Goal: Task Accomplishment & Management: Manage account settings

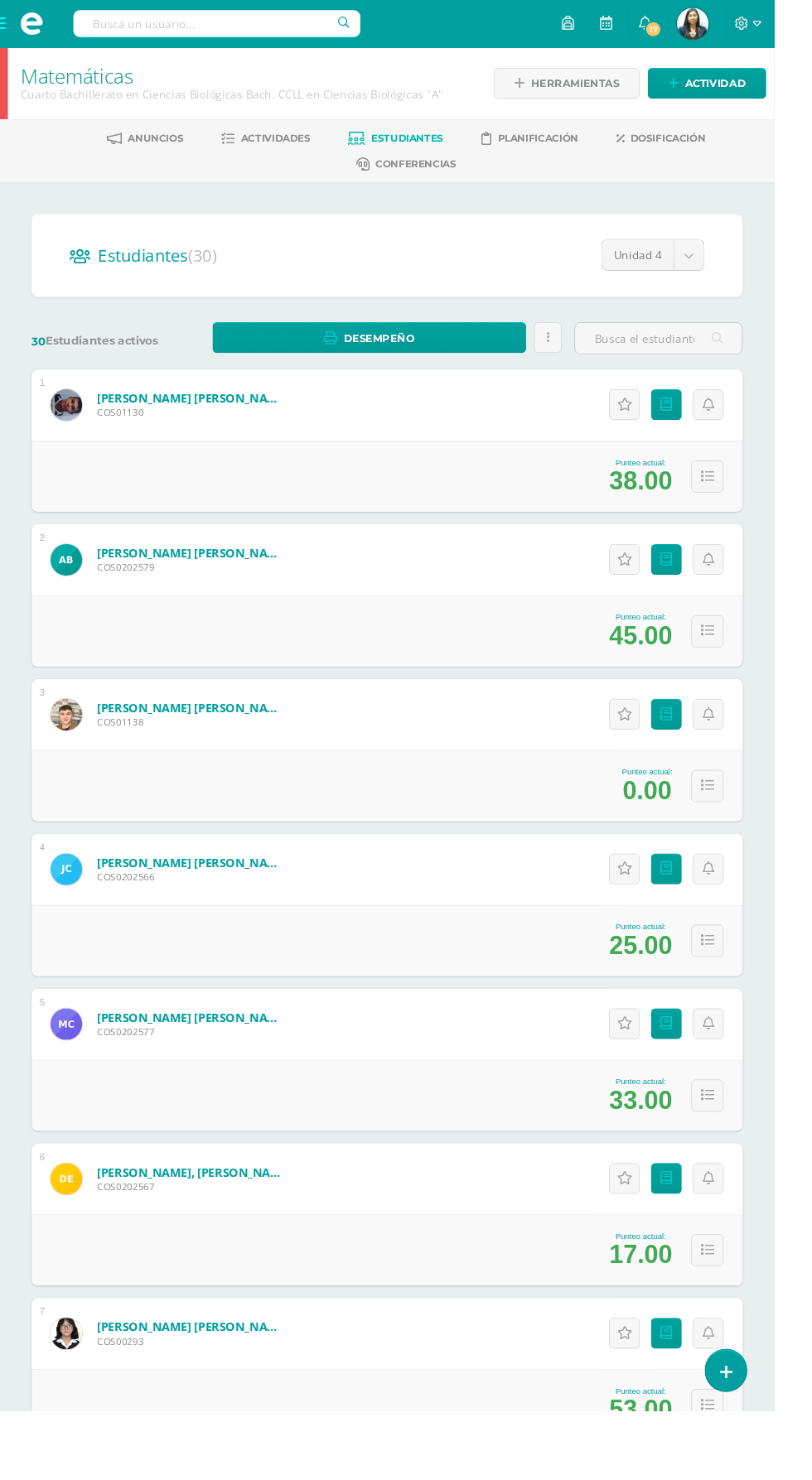
click at [22, 45] on span at bounding box center [33, 25] width 67 height 50
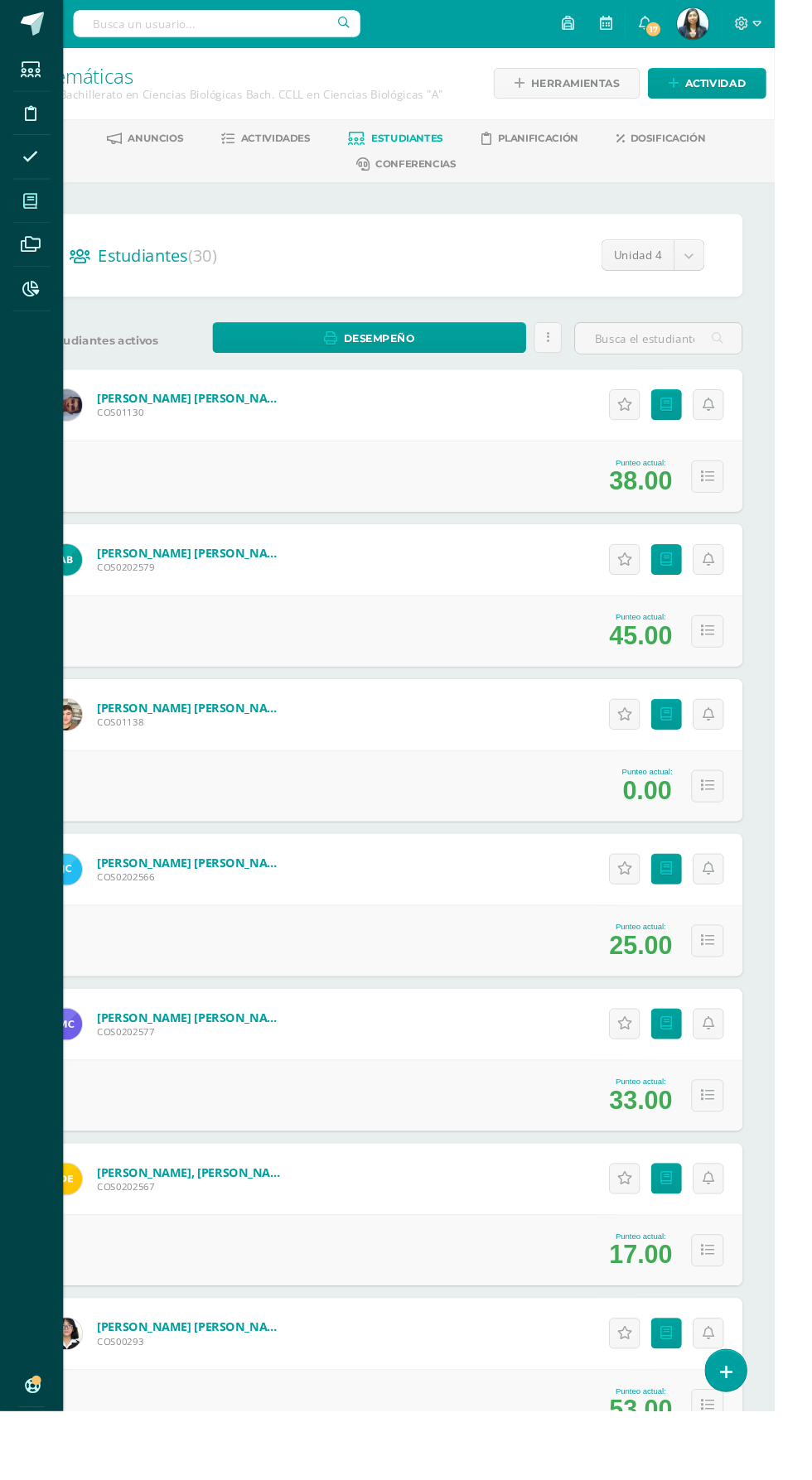
click at [32, 210] on icon at bounding box center [31, 211] width 15 height 17
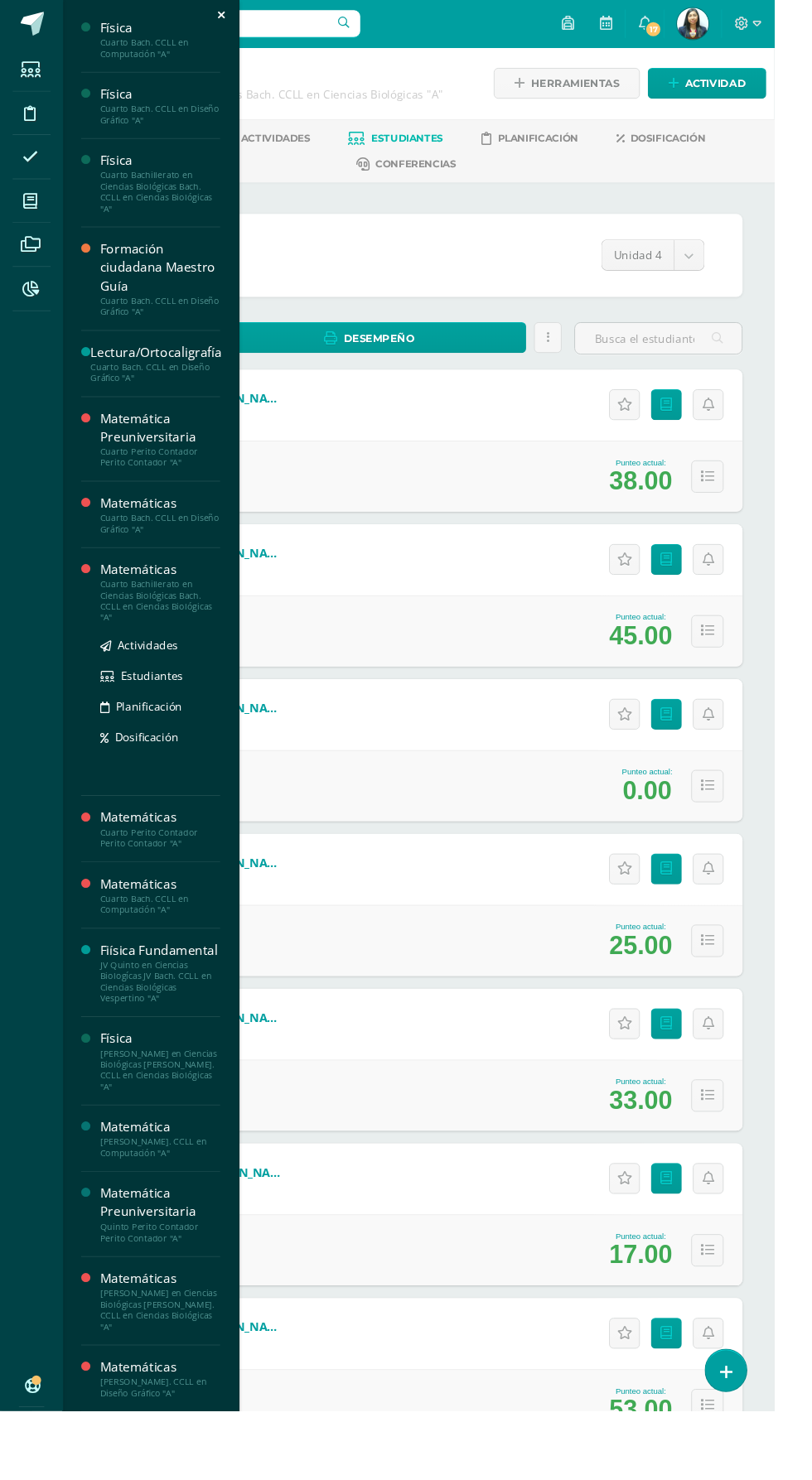
click at [150, 611] on div "Cuarto Bachillerato en Ciencias Biológicas Bach. CCLL en Ciencias Biológicas "A"" at bounding box center [168, 630] width 126 height 47
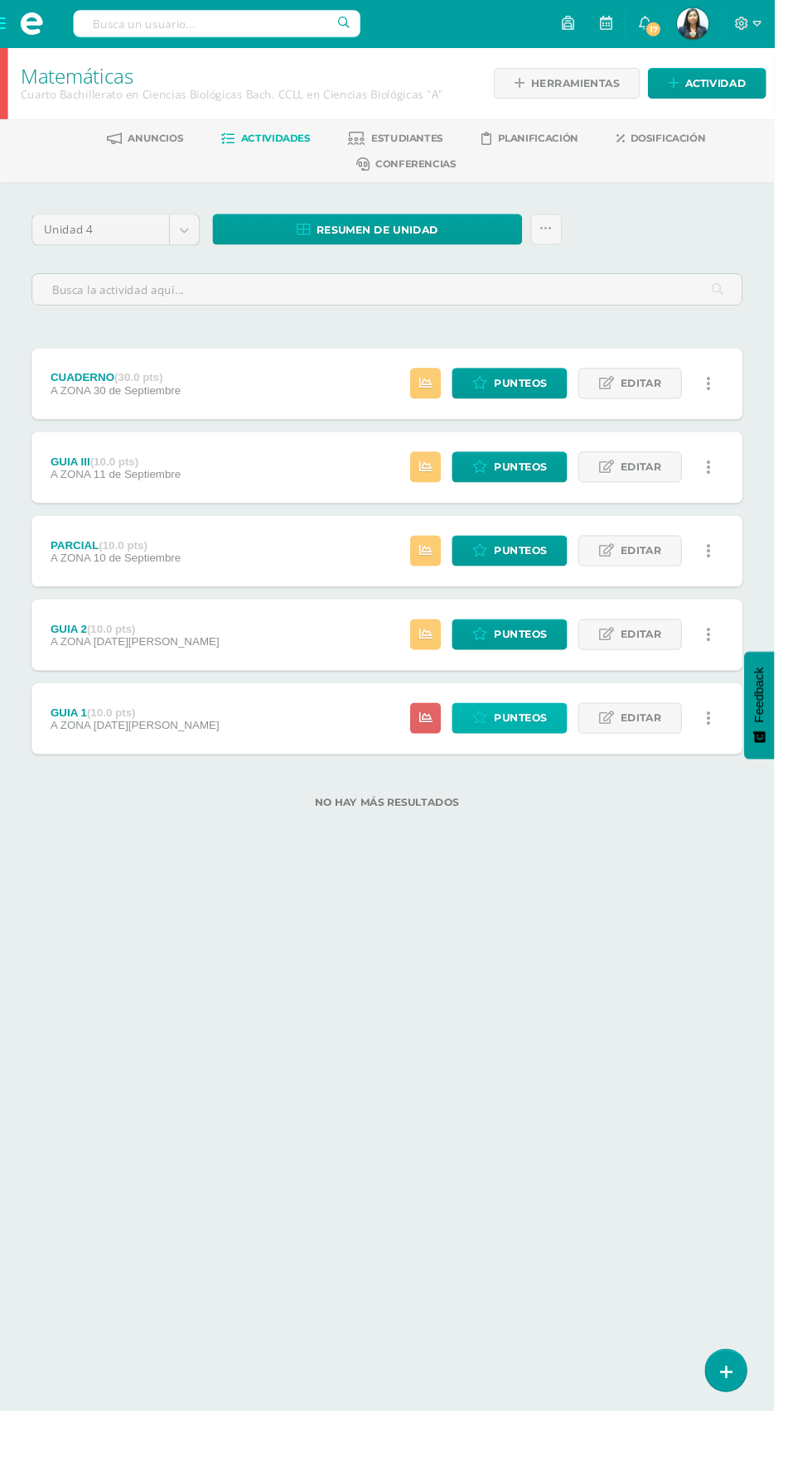
click at [569, 754] on span "Punteos" at bounding box center [545, 753] width 56 height 31
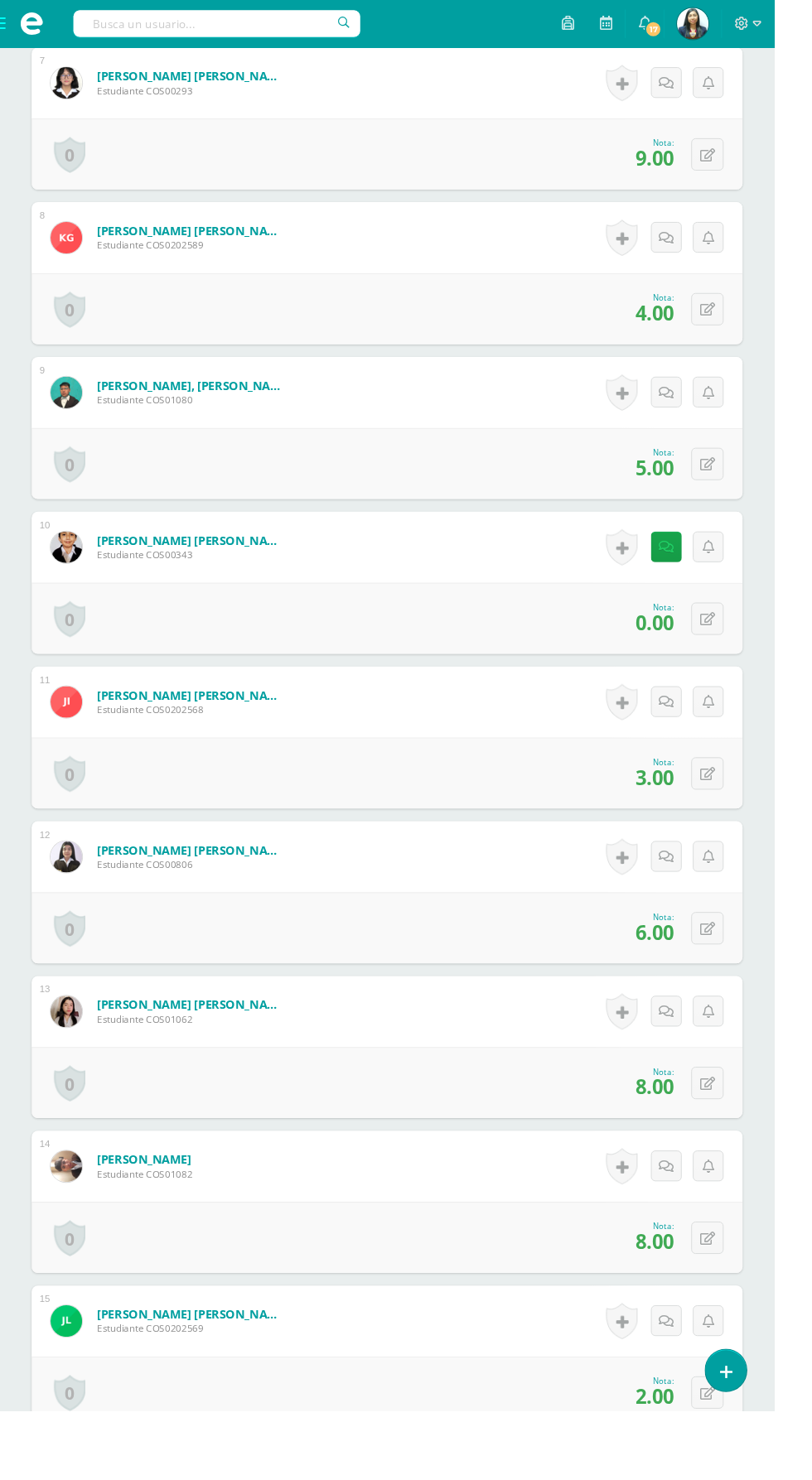
scroll to position [1535, 0]
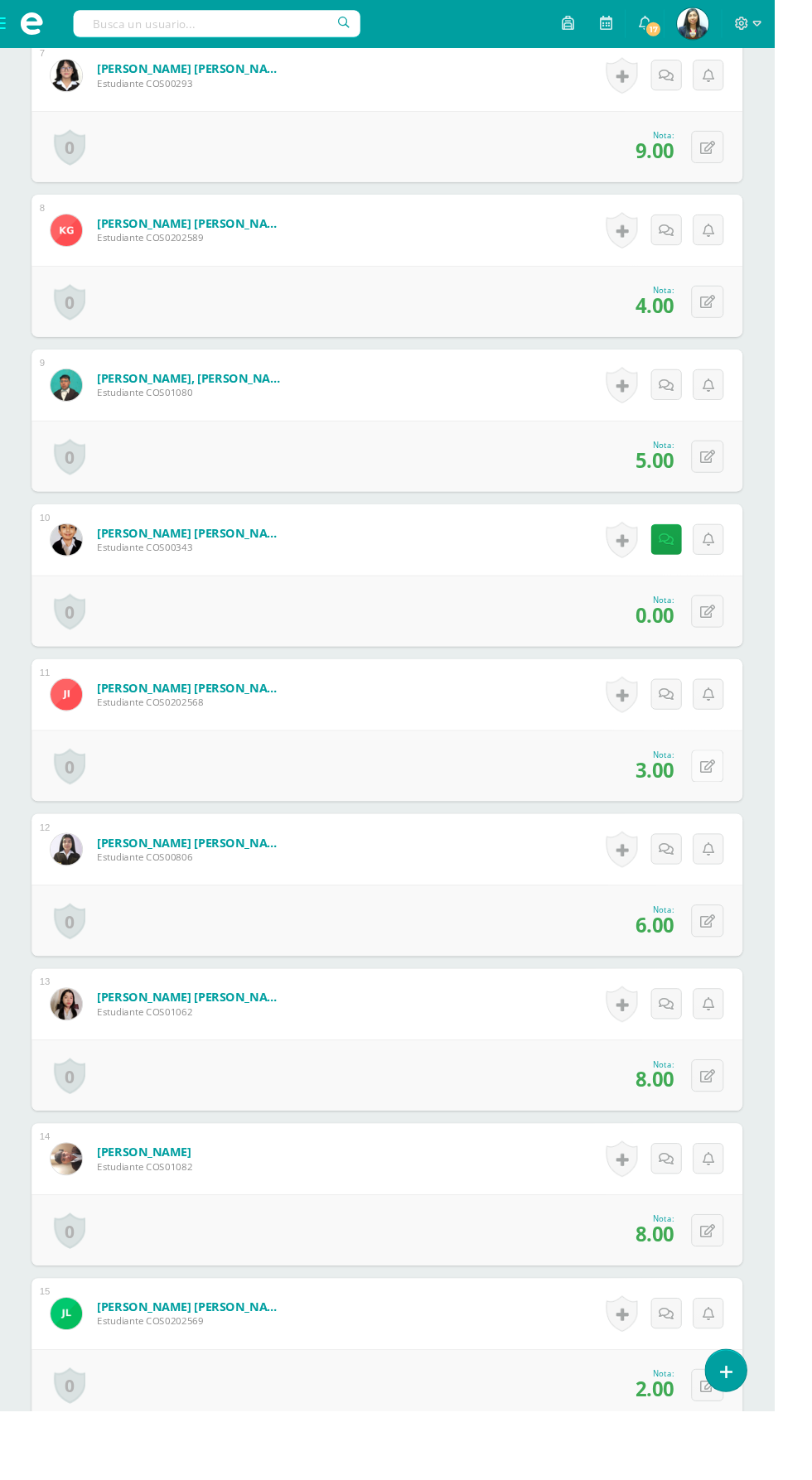
click at [743, 801] on icon at bounding box center [741, 804] width 16 height 14
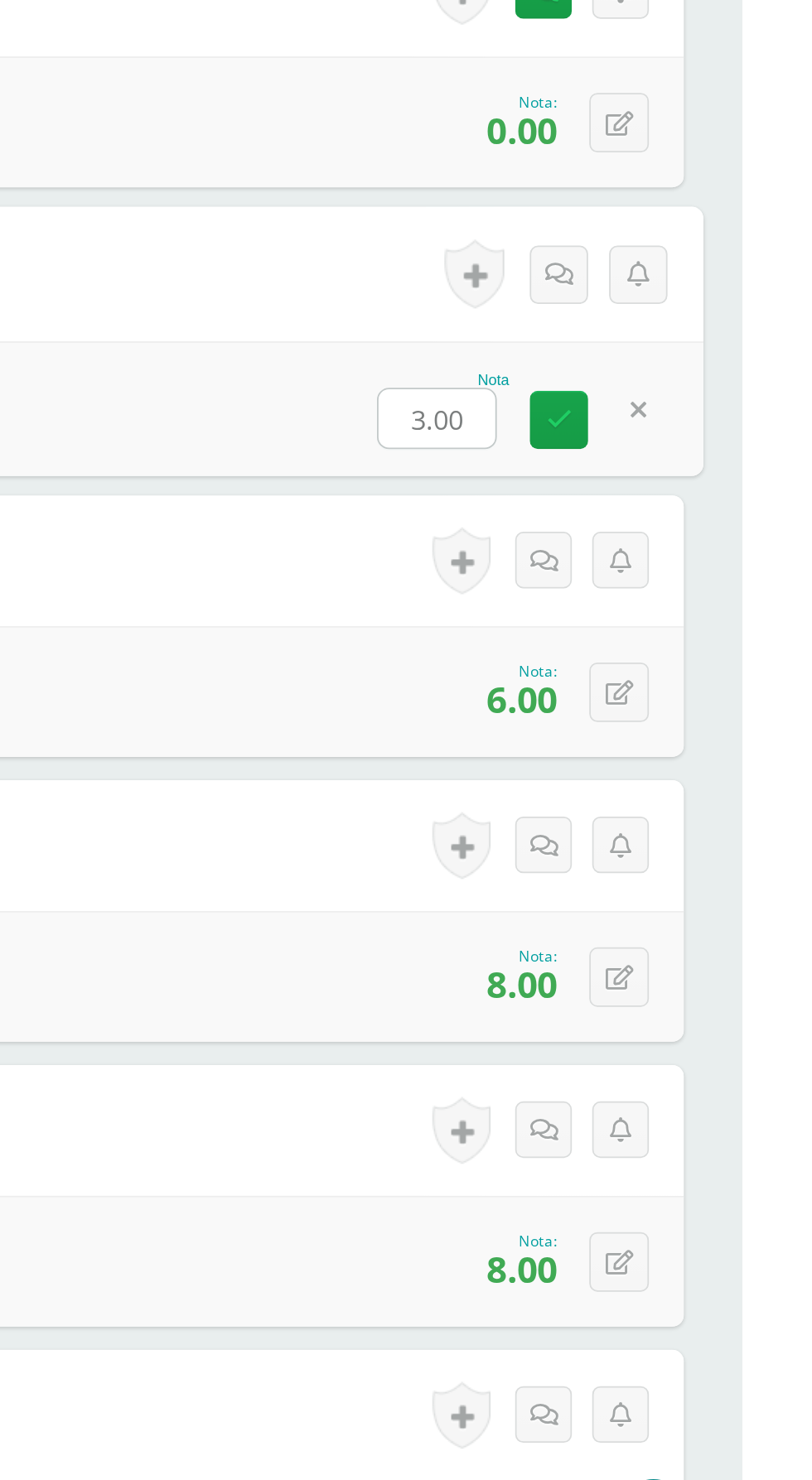
type input "7"
click at [699, 817] on link at bounding box center [707, 809] width 33 height 33
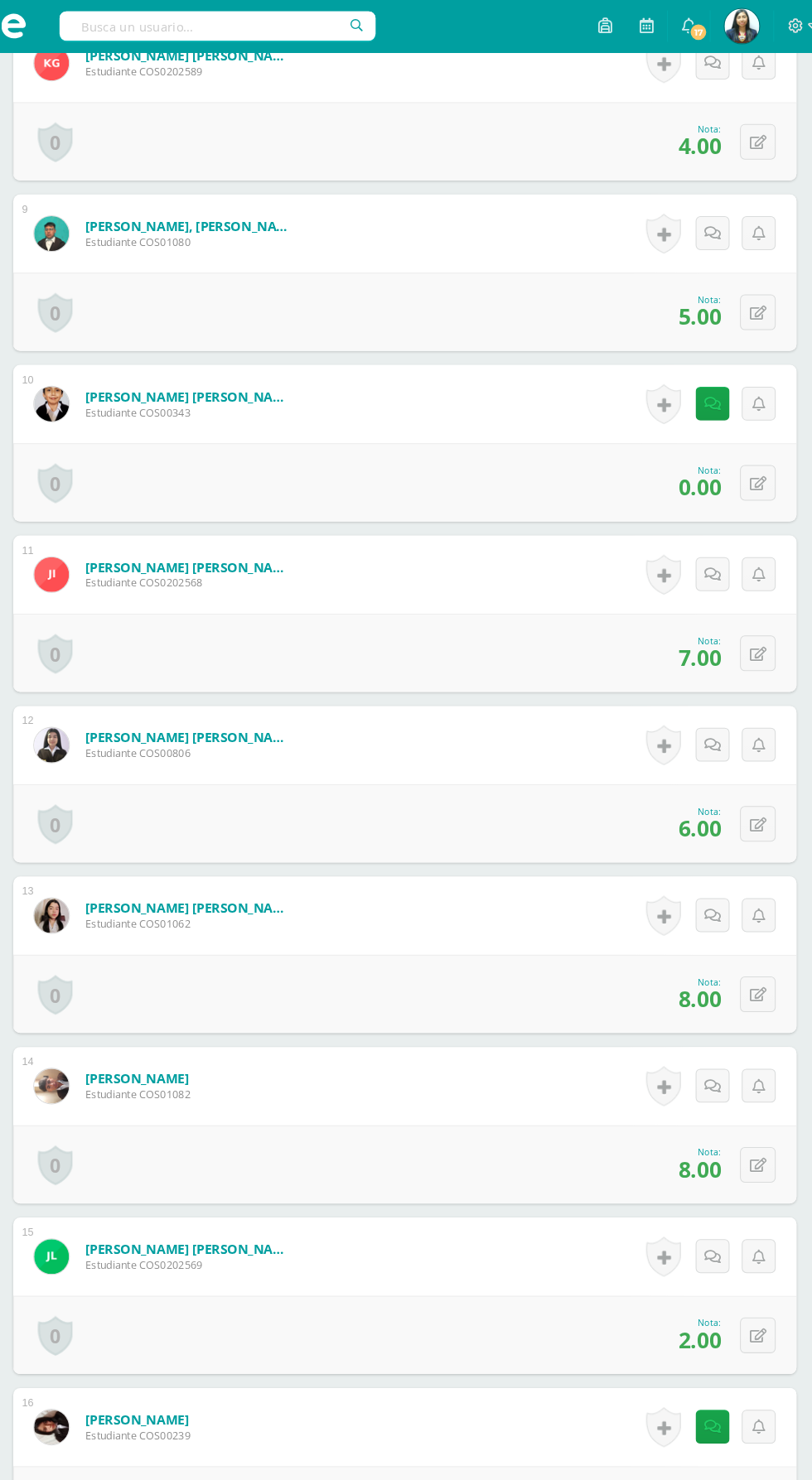
scroll to position [0, 0]
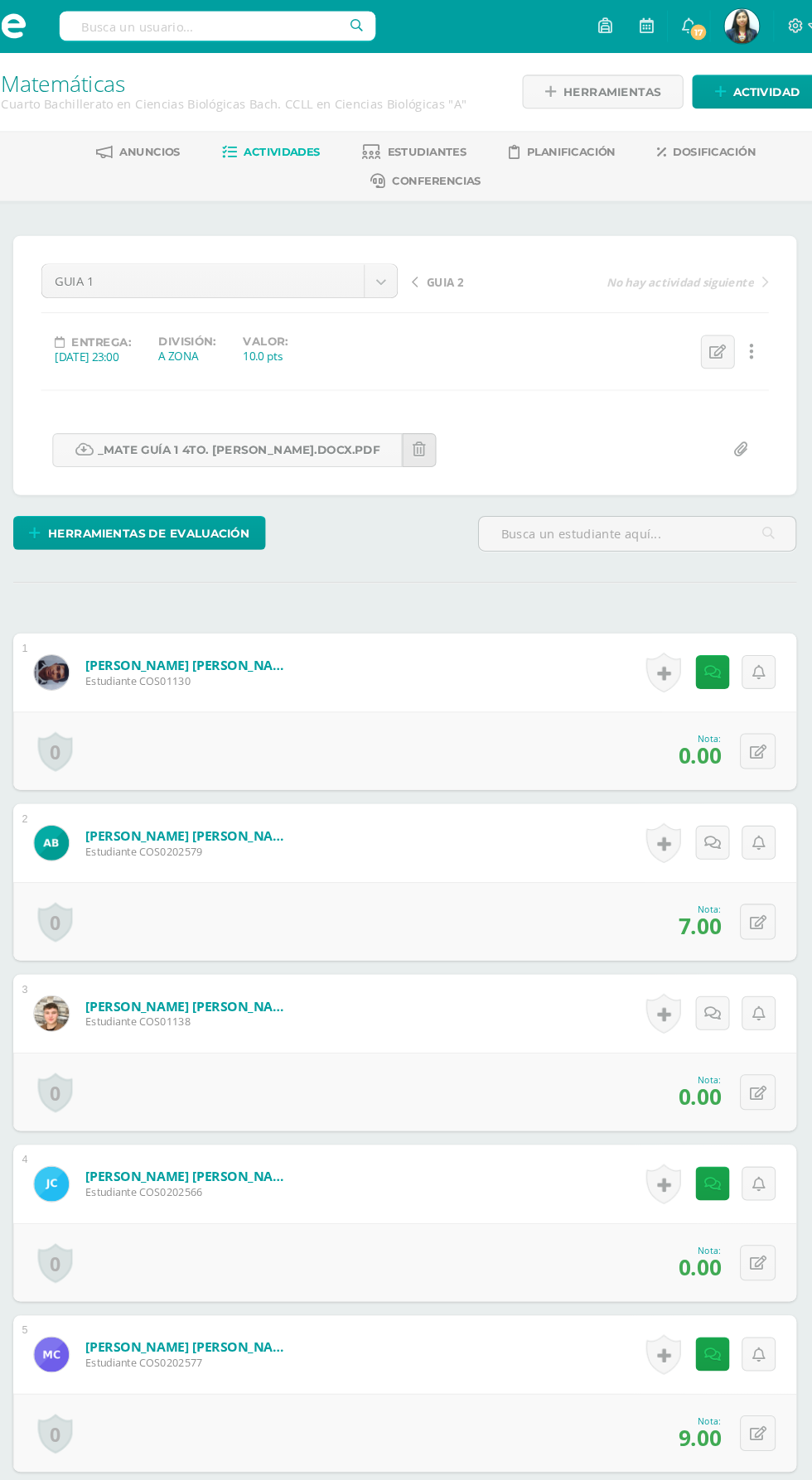
click at [433, 264] on span "GUIA 2" at bounding box center [444, 268] width 35 height 15
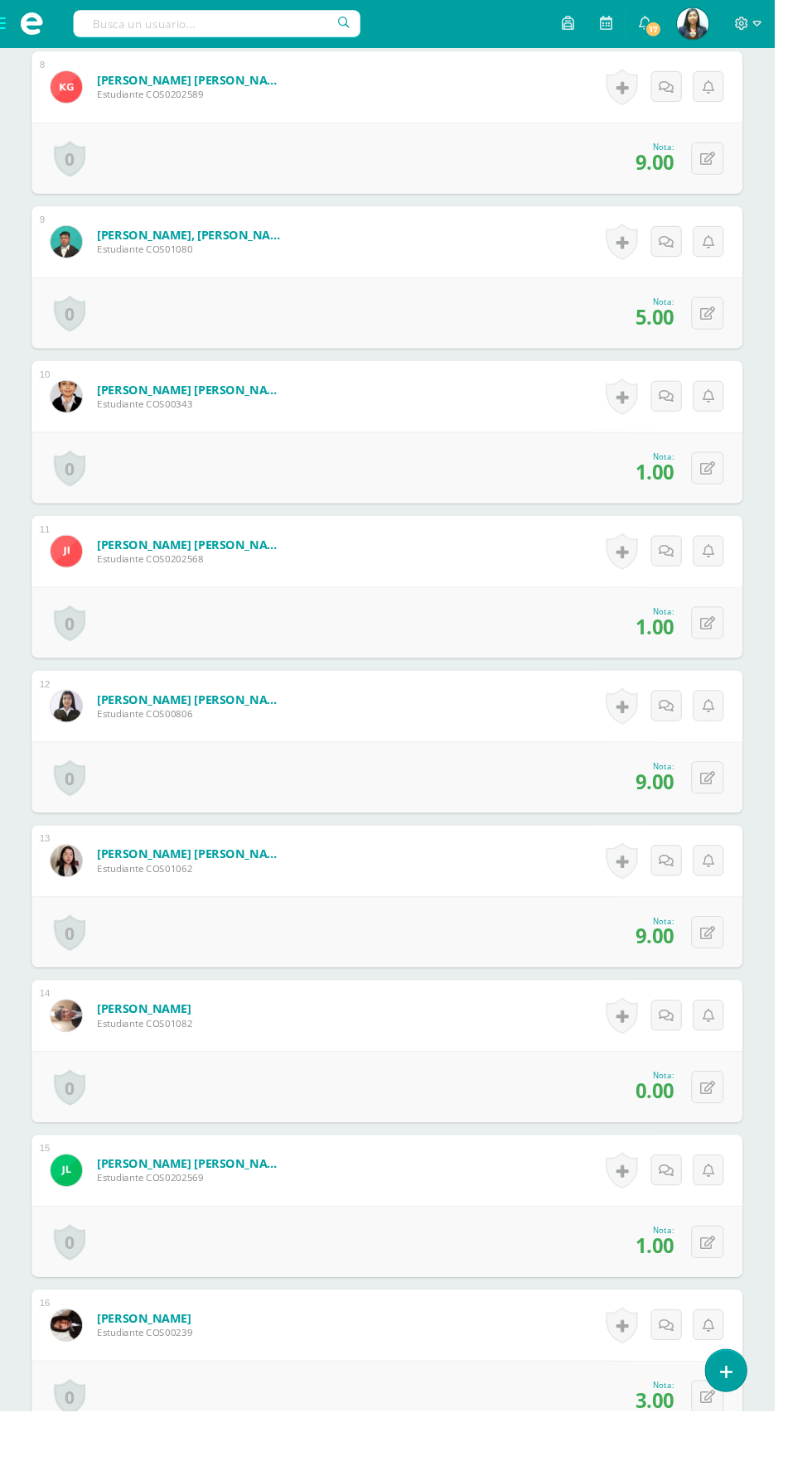
scroll to position [1698, 0]
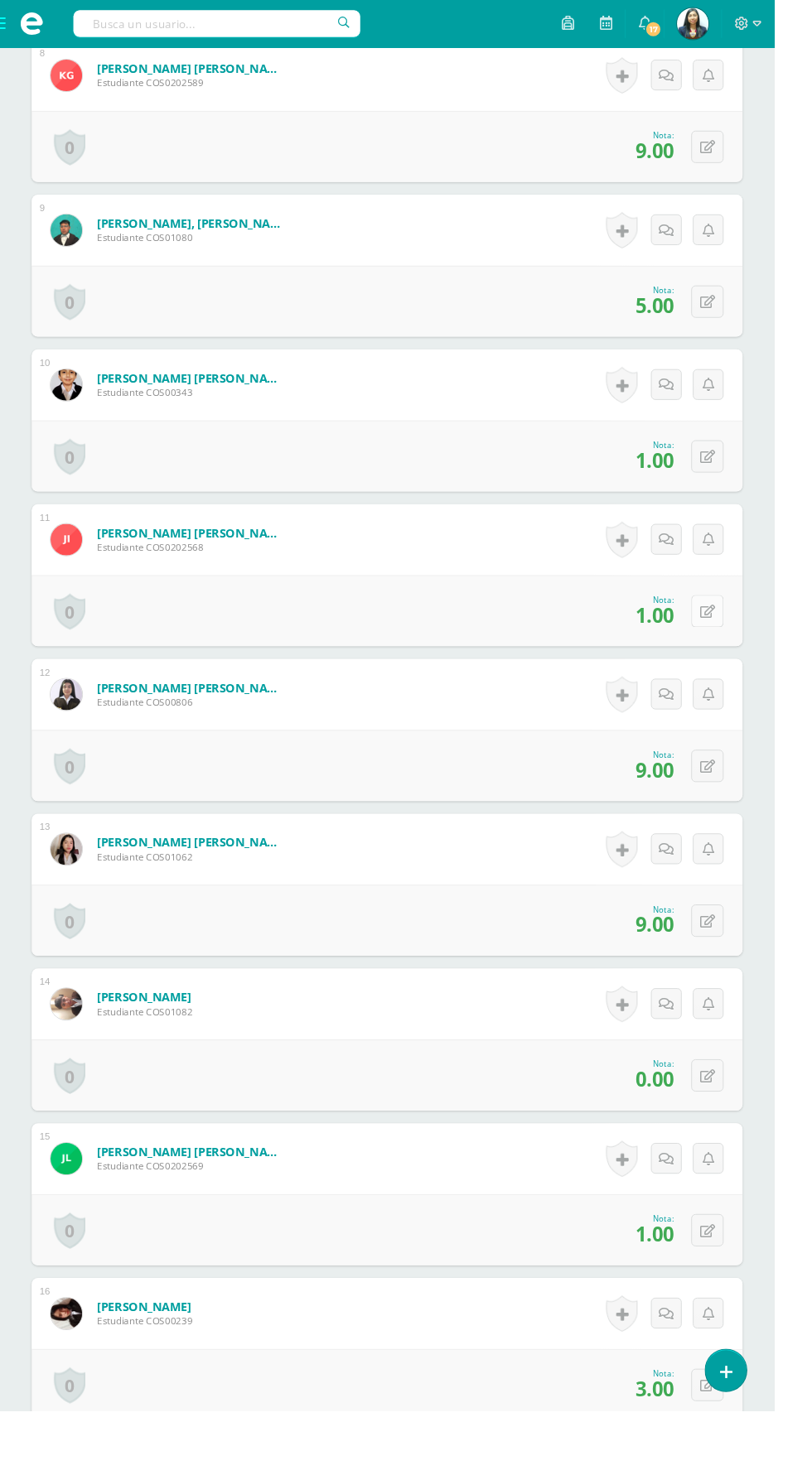
click at [742, 646] on button at bounding box center [741, 641] width 34 height 34
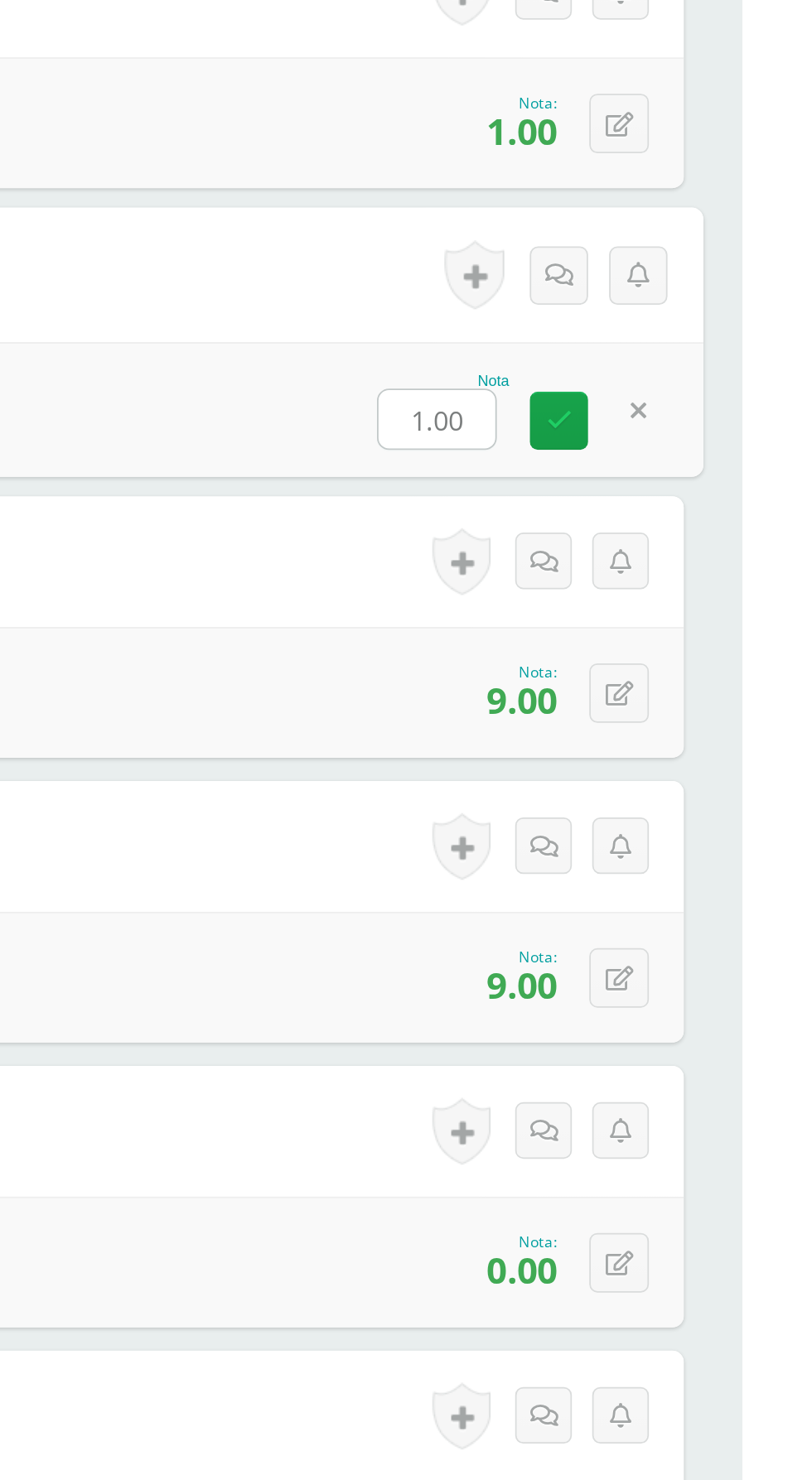
type input "6"
click at [708, 655] on link at bounding box center [707, 646] width 33 height 33
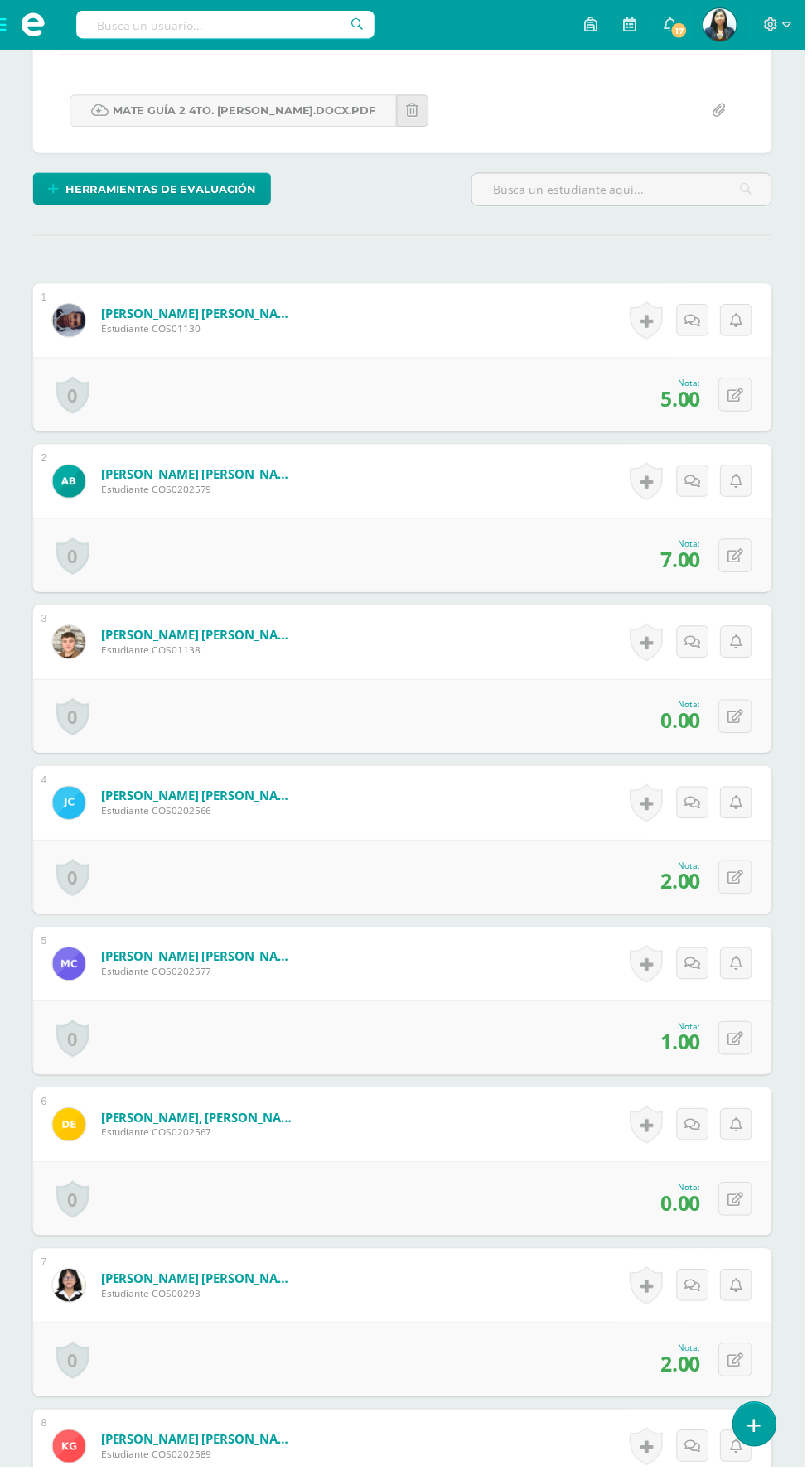
scroll to position [0, 0]
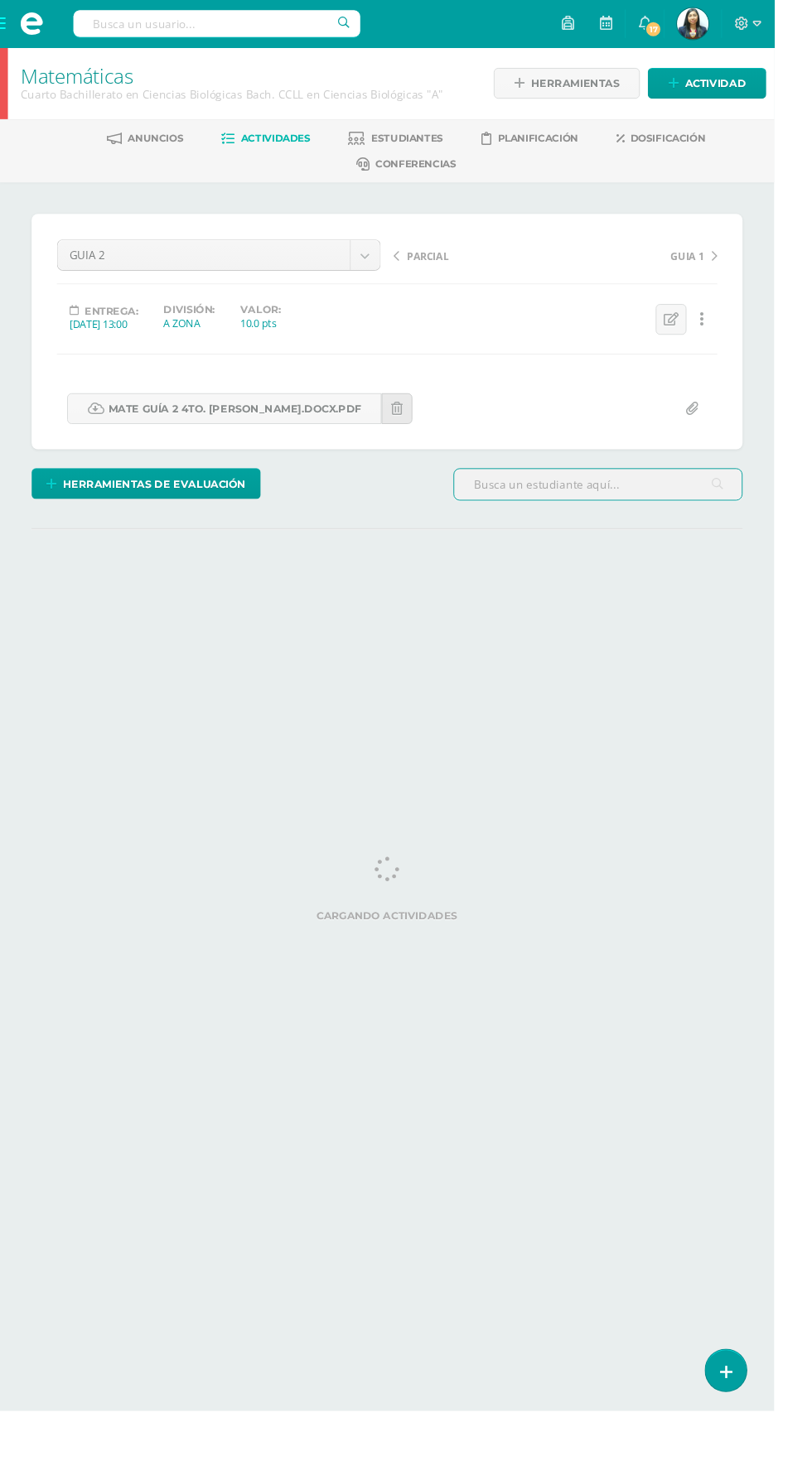
click at [5, 29] on span at bounding box center [33, 25] width 67 height 50
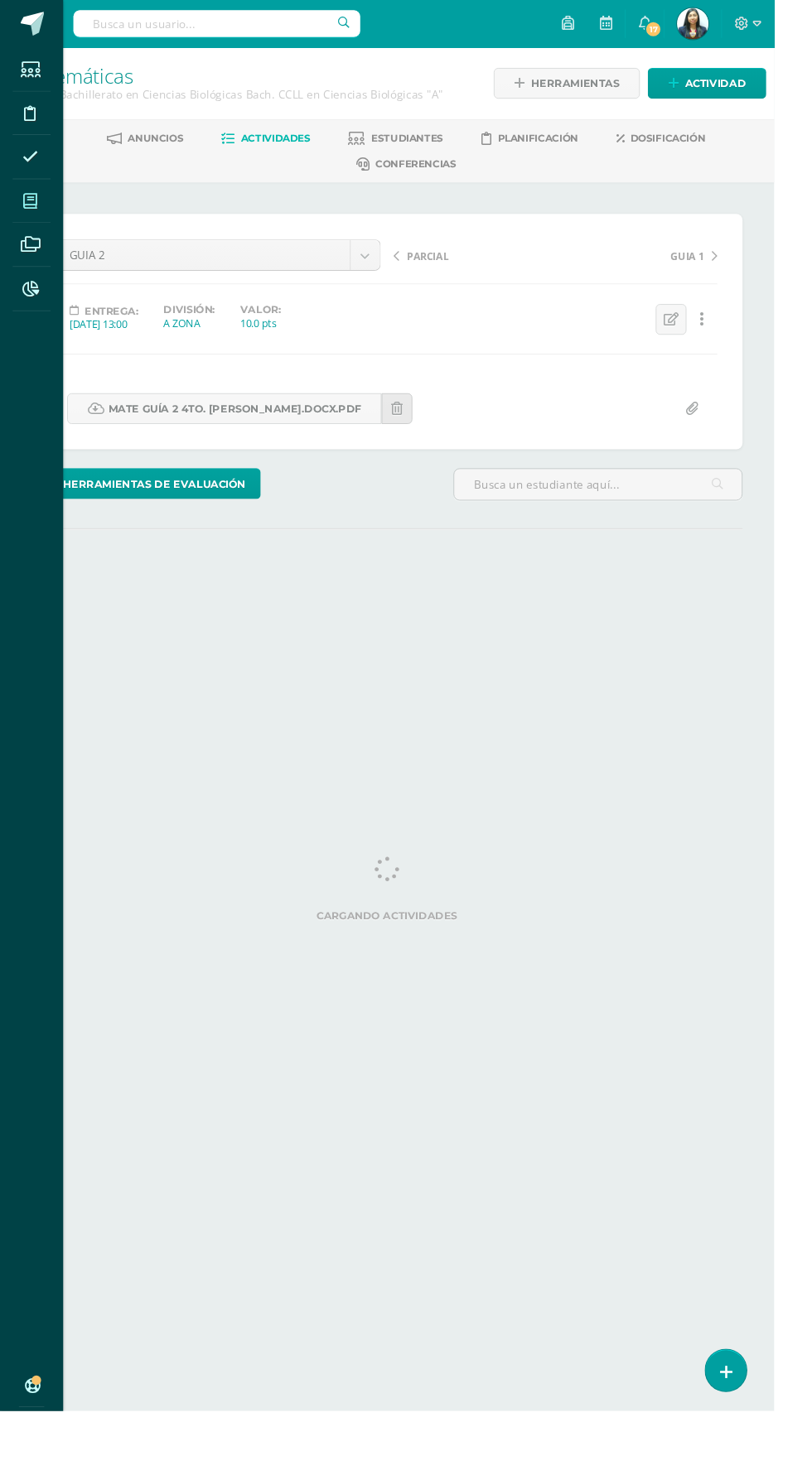
click at [22, 210] on span at bounding box center [31, 210] width 37 height 37
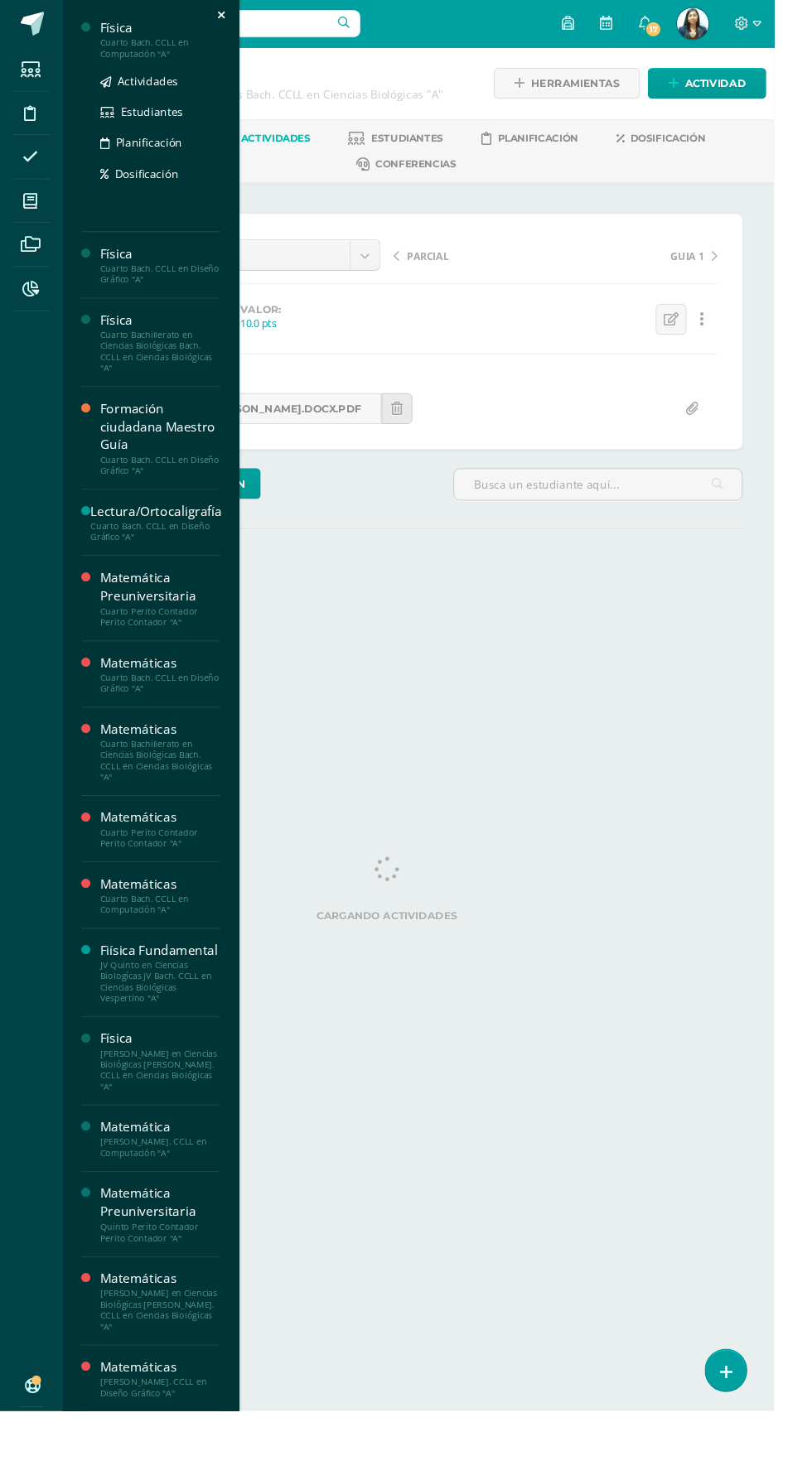
click at [125, 56] on div "Cuarto Bach. CCLL en Computación "A"" at bounding box center [168, 50] width 126 height 23
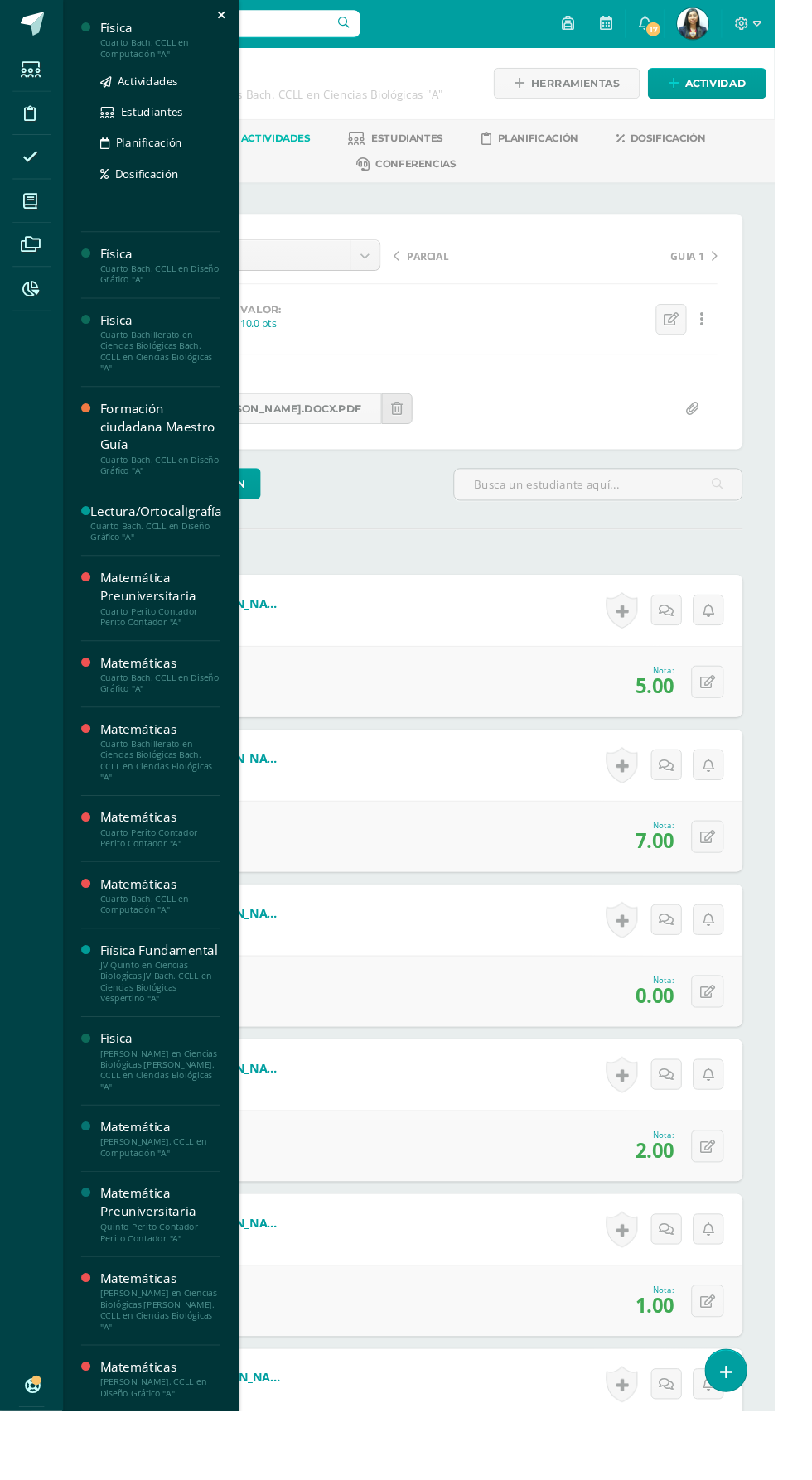
scroll to position [1, 0]
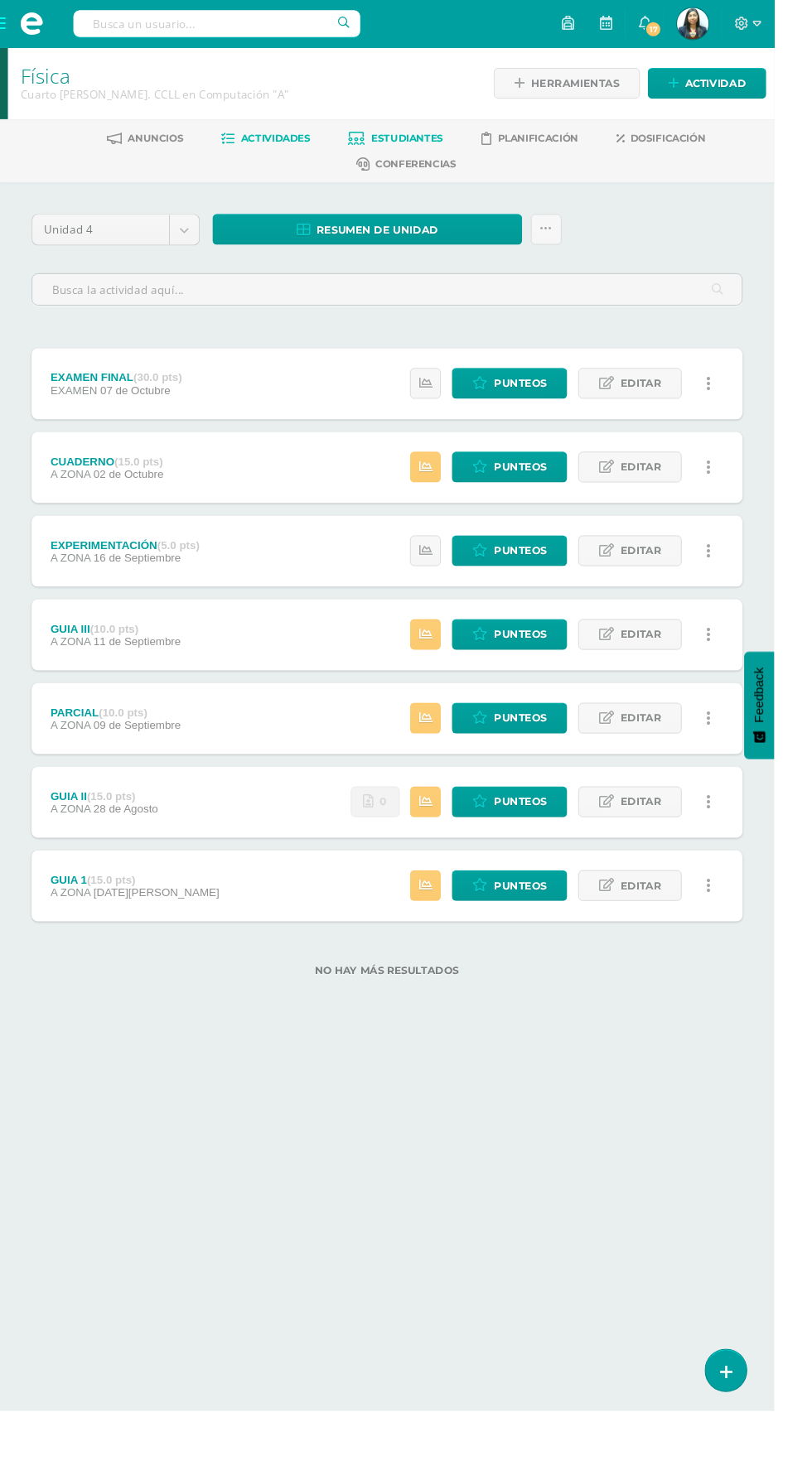
click at [397, 136] on link "Estudiantes" at bounding box center [415, 144] width 100 height 27
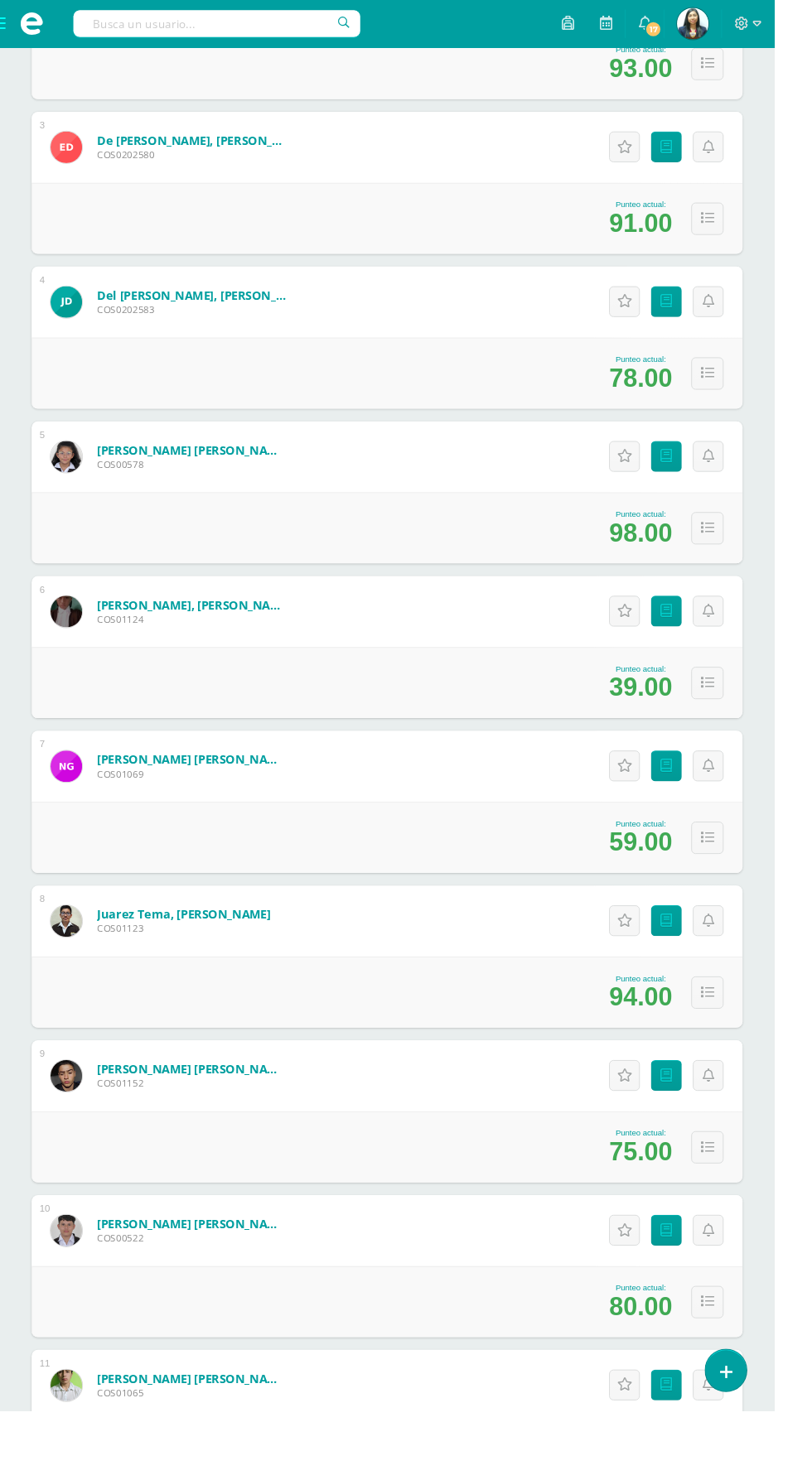
scroll to position [590, 0]
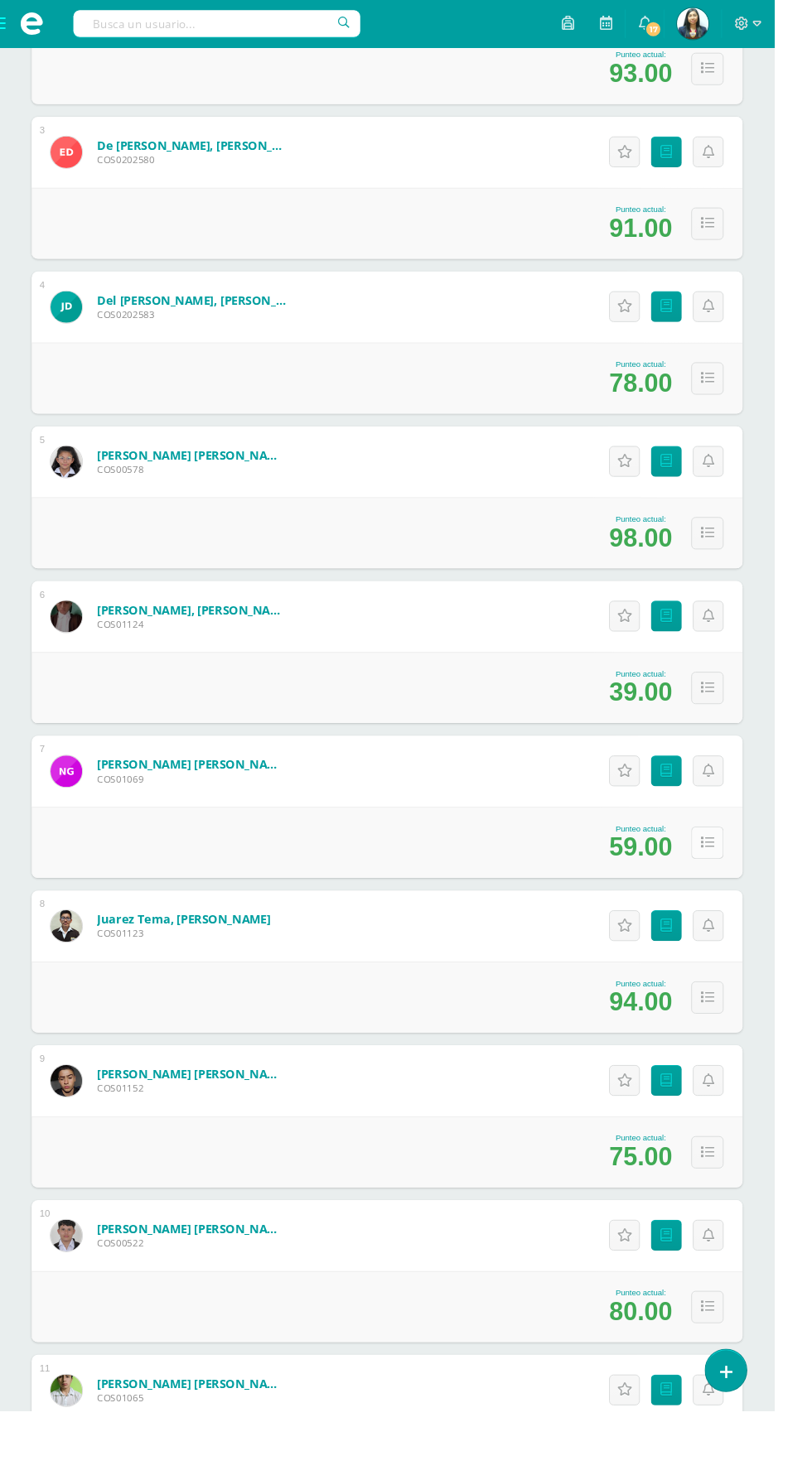
click at [742, 882] on icon at bounding box center [741, 884] width 14 height 14
